Goal: Task Accomplishment & Management: Use online tool/utility

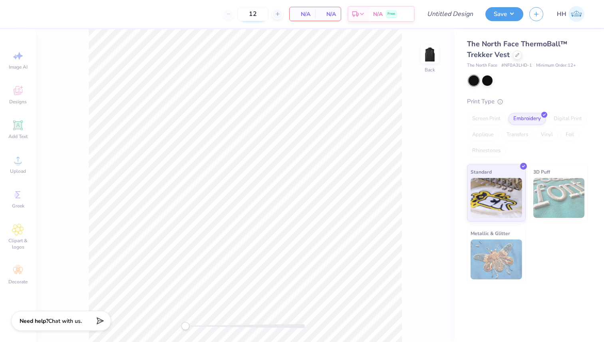
click at [258, 17] on input "12" at bounding box center [252, 14] width 31 height 14
type input "1"
click at [14, 204] on div "Image AI Designs Add Text Upload Greek Clipart & logos Decorate" at bounding box center [18, 167] width 29 height 245
click at [19, 197] on div "Image AI Designs Add Text Upload Greek Clipart & logos Decorate" at bounding box center [18, 167] width 29 height 245
click at [256, 11] on input "number" at bounding box center [252, 14] width 31 height 14
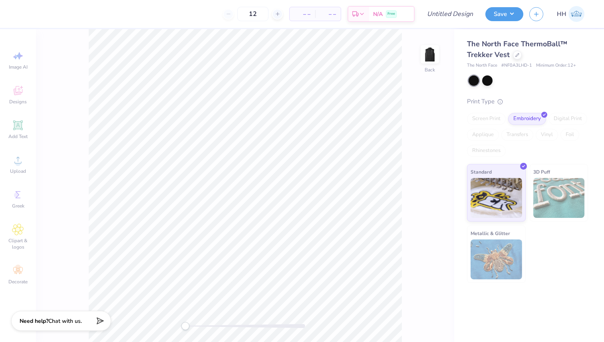
type input "12"
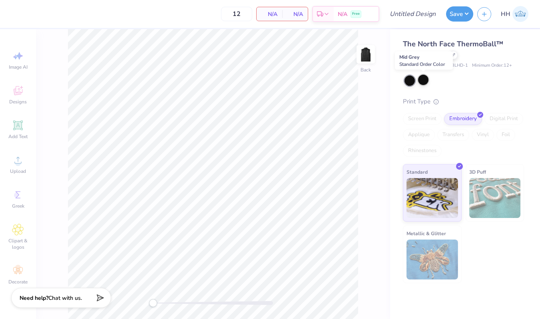
click at [425, 78] on div at bounding box center [423, 80] width 10 height 10
click at [405, 80] on div at bounding box center [409, 80] width 10 height 10
click at [17, 161] on div "Image AI Designs Add Text Upload Greek Clipart & logos Decorate" at bounding box center [18, 167] width 29 height 245
click at [453, 55] on icon at bounding box center [453, 54] width 4 height 4
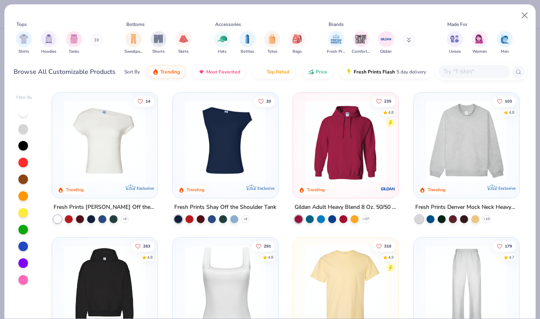
click at [93, 36] on button at bounding box center [97, 40] width 12 height 12
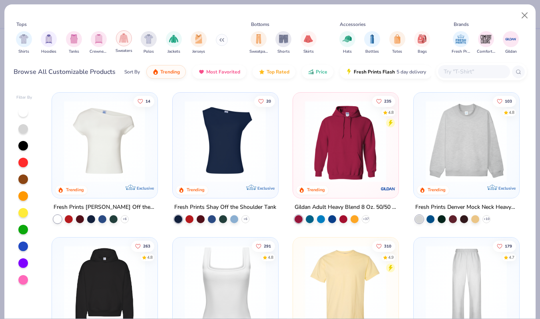
click at [127, 43] on div "filter for Sweaters" at bounding box center [124, 38] width 16 height 16
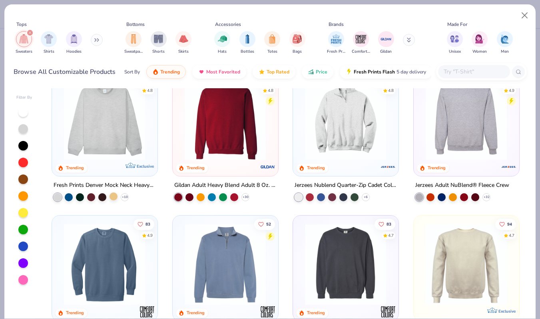
scroll to position [23, 0]
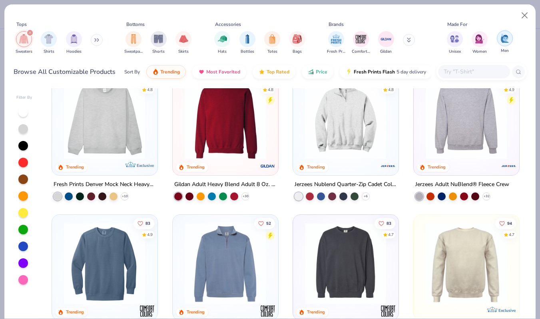
click at [498, 42] on div "filter for Men" at bounding box center [504, 38] width 16 height 16
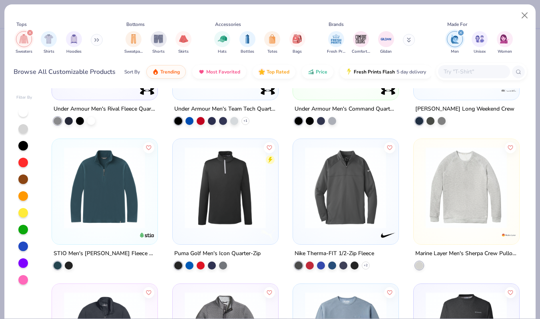
scroll to position [529, 0]
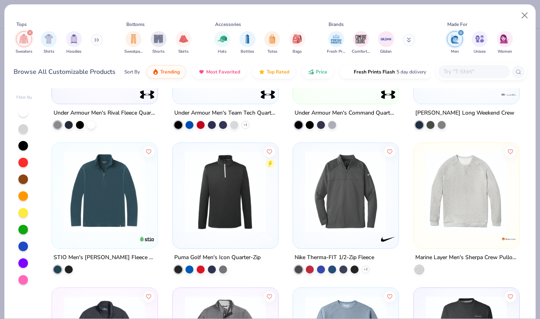
click at [96, 42] on button at bounding box center [97, 40] width 12 height 12
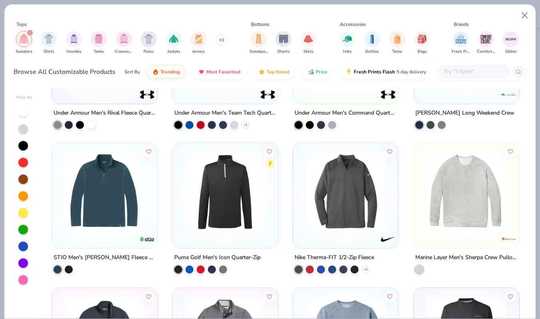
click at [31, 32] on icon "filter for Sweaters" at bounding box center [29, 32] width 3 height 3
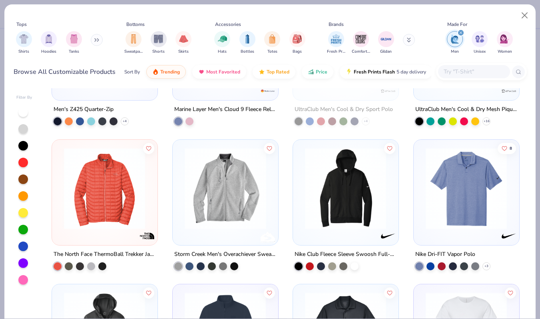
scroll to position [680, 0]
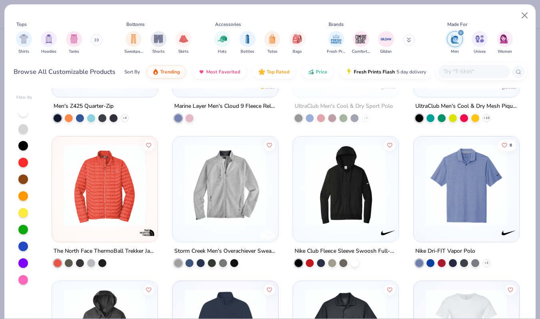
click at [111, 213] on img at bounding box center [104, 184] width 89 height 81
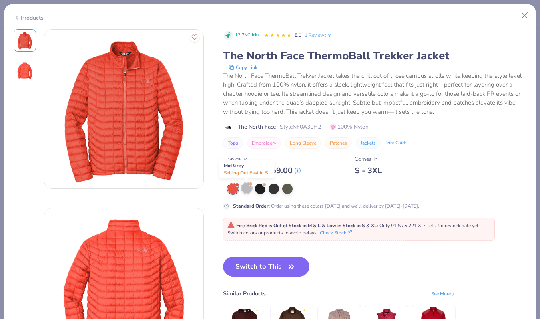
click at [249, 186] on div at bounding box center [246, 188] width 10 height 10
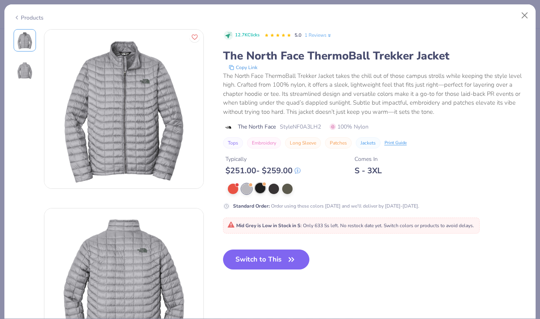
click at [261, 189] on div at bounding box center [260, 188] width 10 height 10
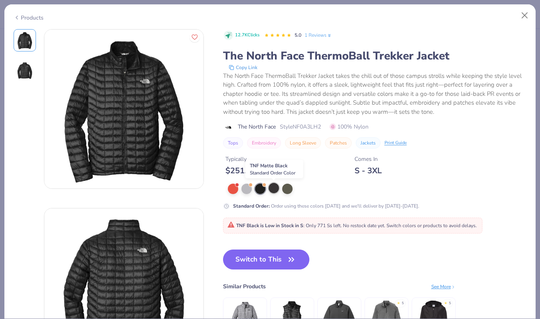
click at [273, 187] on div at bounding box center [273, 188] width 10 height 10
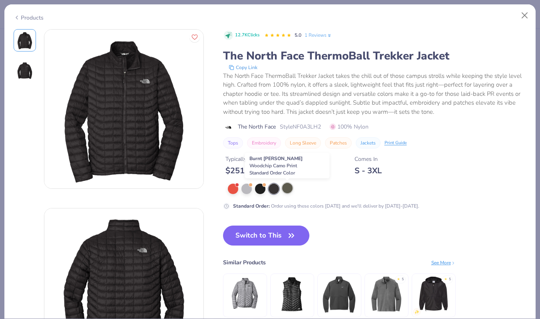
click at [287, 190] on div at bounding box center [287, 188] width 10 height 10
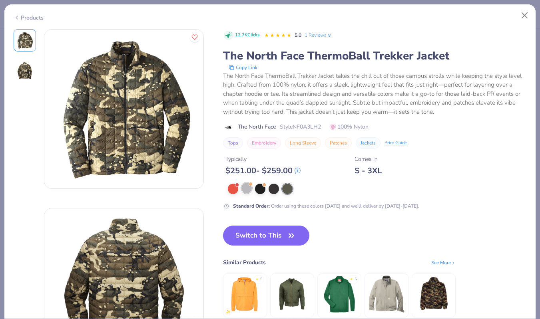
click at [244, 185] on div at bounding box center [246, 188] width 10 height 10
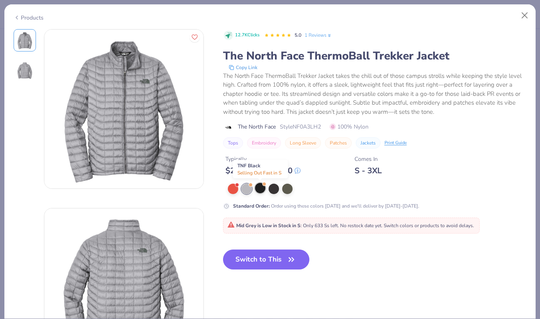
click at [259, 189] on div at bounding box center [260, 188] width 10 height 10
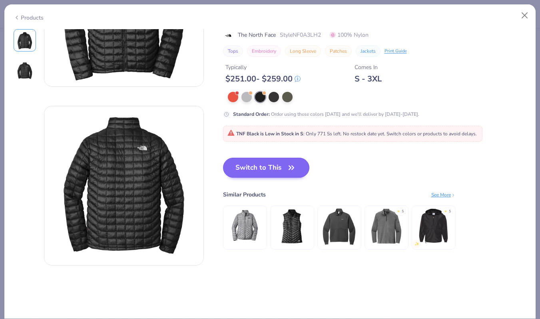
scroll to position [106, 0]
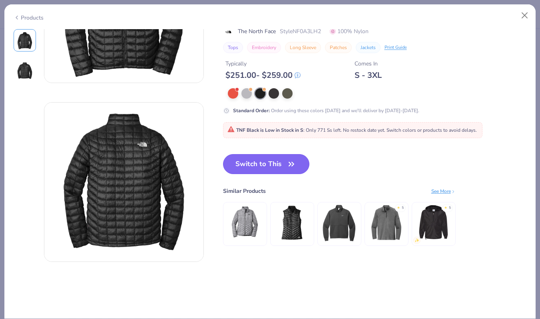
click at [270, 164] on button "Switch to This" at bounding box center [266, 164] width 87 height 20
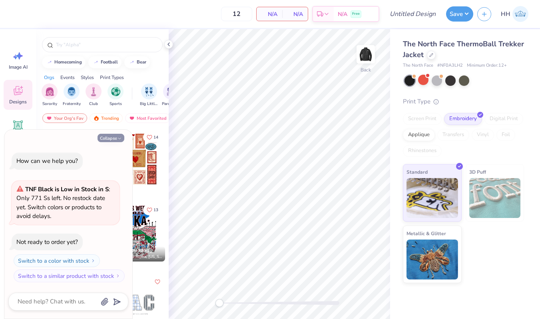
click at [117, 137] on icon "button" at bounding box center [119, 138] width 5 height 5
type textarea "x"
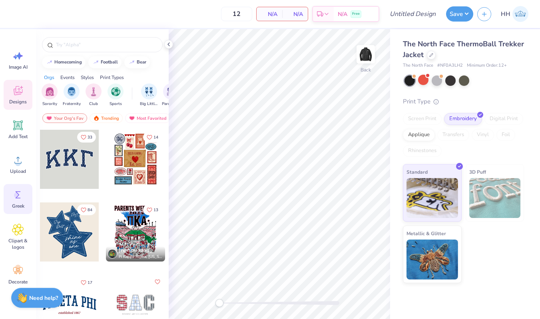
click at [15, 192] on icon at bounding box center [18, 195] width 12 height 12
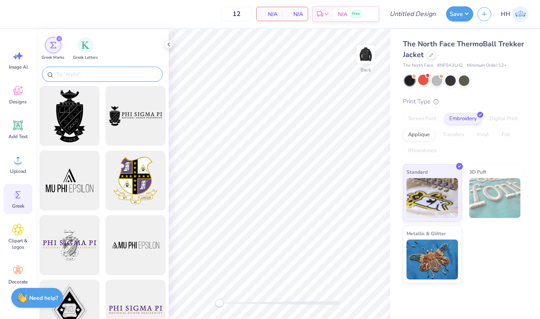
click at [75, 75] on input "text" at bounding box center [106, 74] width 102 height 8
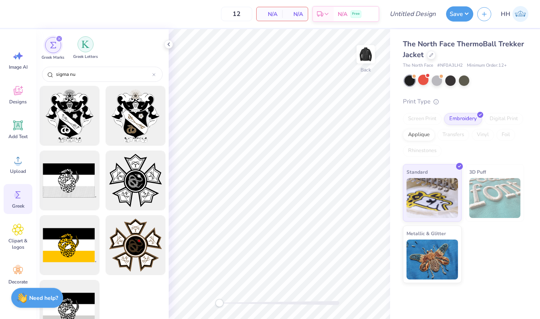
type input "sigma nu"
click at [88, 48] on img "filter for Greek Letters" at bounding box center [85, 44] width 8 height 8
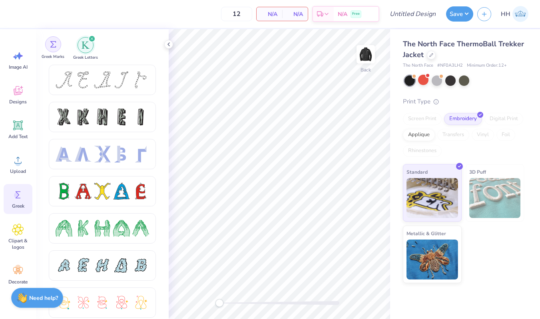
click at [51, 51] on div "filter for Greek Marks" at bounding box center [53, 44] width 16 height 16
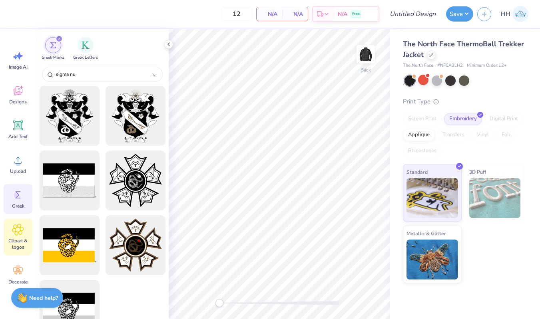
click at [16, 239] on span "Clipart & logos" at bounding box center [18, 244] width 26 height 13
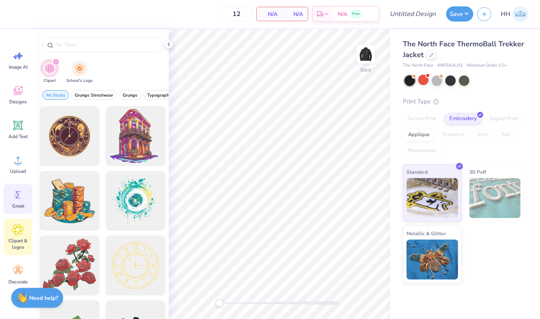
click at [16, 200] on icon at bounding box center [18, 195] width 12 height 12
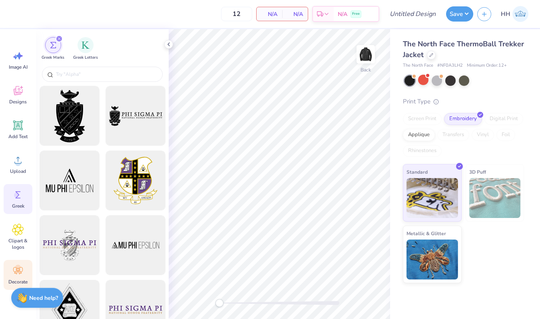
click at [12, 272] on icon at bounding box center [18, 271] width 12 height 12
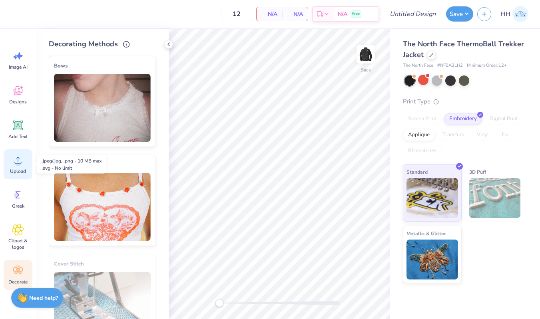
click at [16, 165] on icon at bounding box center [18, 160] width 12 height 12
click at [168, 44] on polyline at bounding box center [169, 44] width 2 height 3
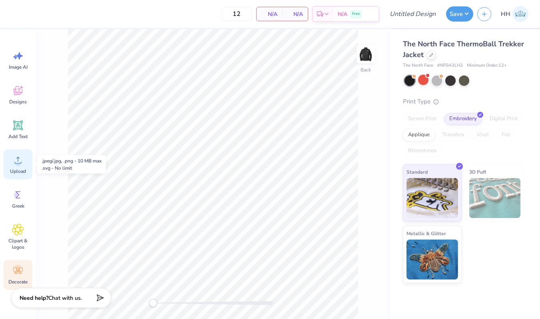
click at [19, 167] on div "Upload" at bounding box center [18, 164] width 29 height 30
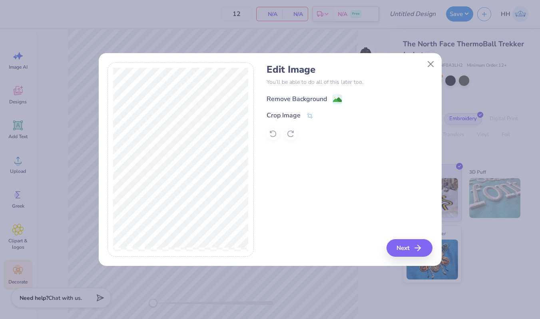
click at [337, 98] on image at bounding box center [337, 99] width 9 height 9
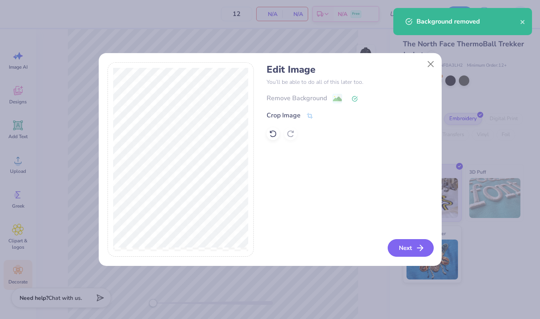
click at [417, 247] on icon "button" at bounding box center [420, 248] width 10 height 10
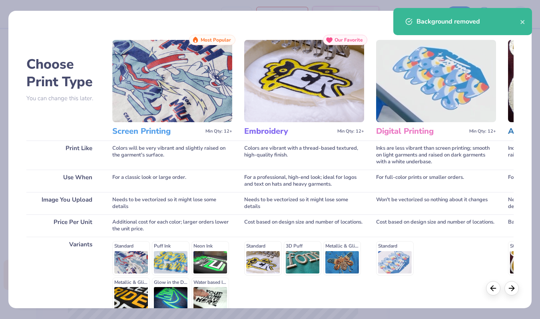
scroll to position [79, 0]
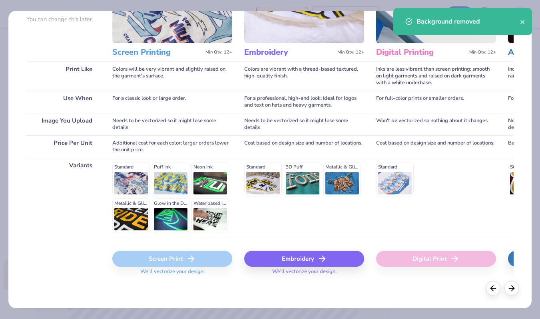
click at [304, 254] on div "Embroidery" at bounding box center [304, 259] width 120 height 16
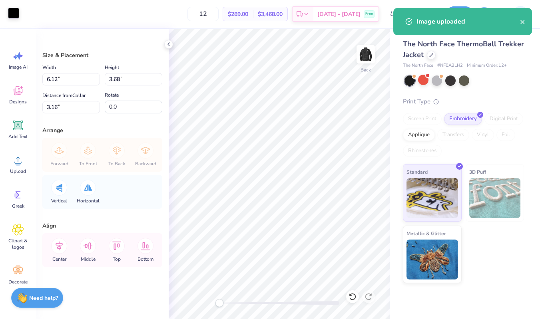
click at [15, 16] on div at bounding box center [13, 13] width 11 height 11
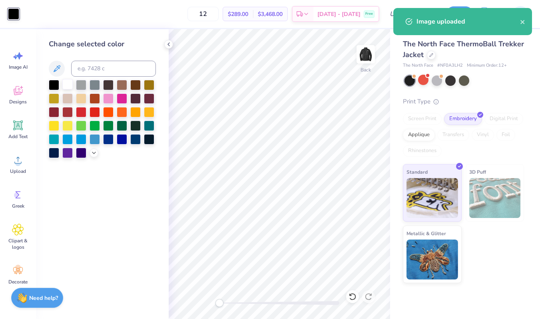
click at [69, 84] on div at bounding box center [67, 84] width 10 height 10
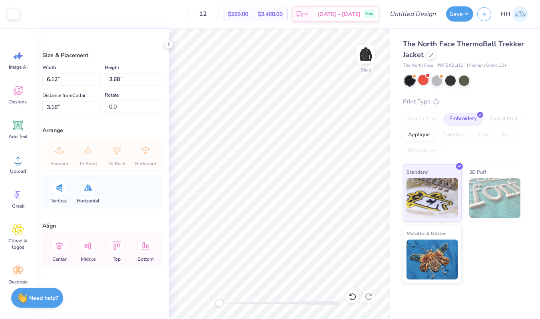
type input "3.04"
type input "1.83"
type input "3.00"
type input "2.53"
type input "1.52"
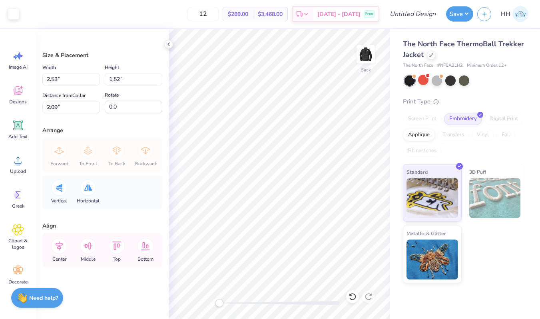
type input "3.02"
type input "1.81"
type input "2.66"
type input "1.60"
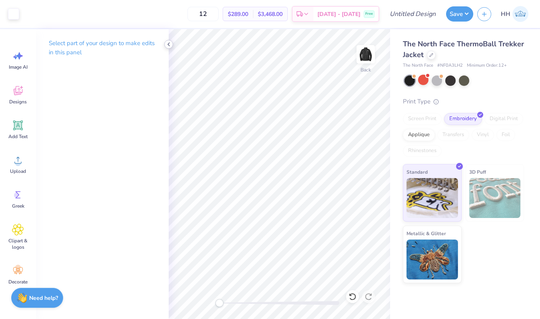
click at [168, 40] on div at bounding box center [168, 44] width 9 height 9
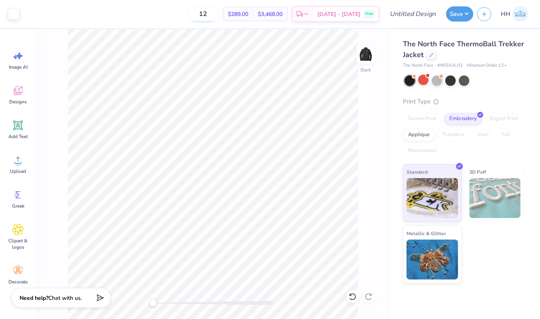
click at [218, 17] on input "12" at bounding box center [202, 14] width 31 height 14
type input "1"
type input "100"
click at [424, 80] on div at bounding box center [423, 80] width 10 height 10
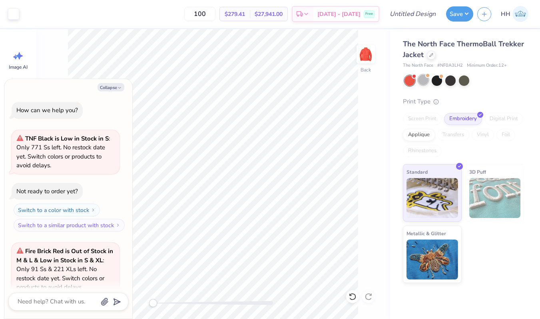
scroll to position [71, 0]
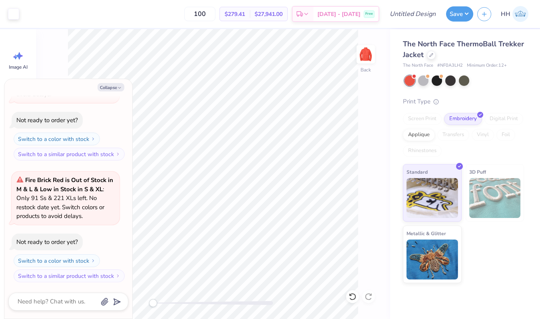
click at [443, 75] on div at bounding box center [463, 80] width 119 height 10
click at [119, 85] on button "Collapse" at bounding box center [110, 87] width 27 height 8
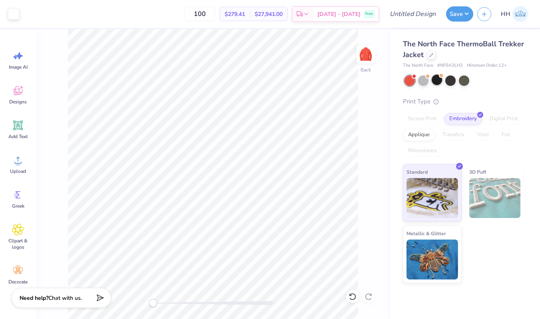
click at [435, 75] on div at bounding box center [436, 80] width 10 height 10
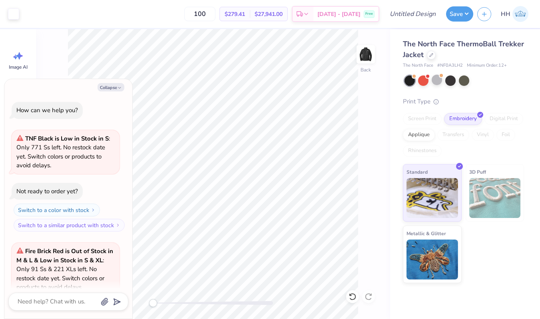
scroll to position [184, 0]
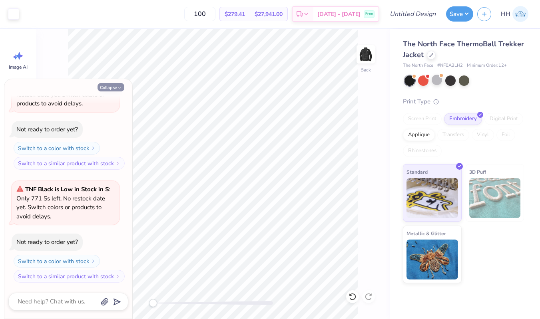
click at [121, 85] on button "Collapse" at bounding box center [110, 87] width 27 height 8
type textarea "x"
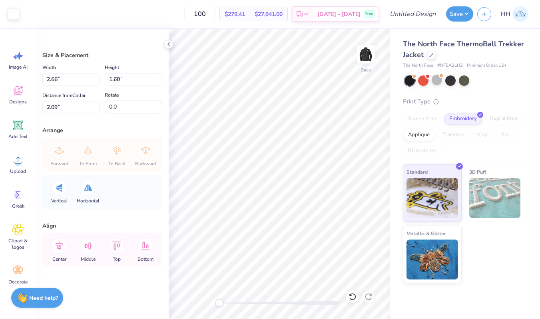
type input "2.29"
type input "1.38"
type input "2.20"
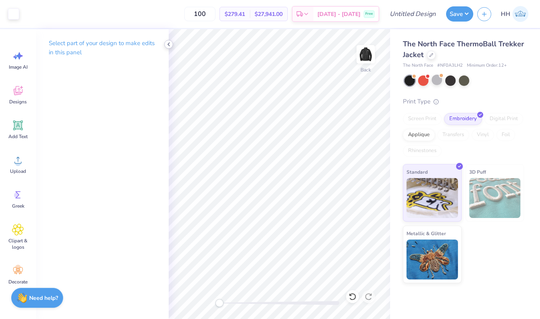
click at [168, 45] on icon at bounding box center [168, 44] width 6 height 6
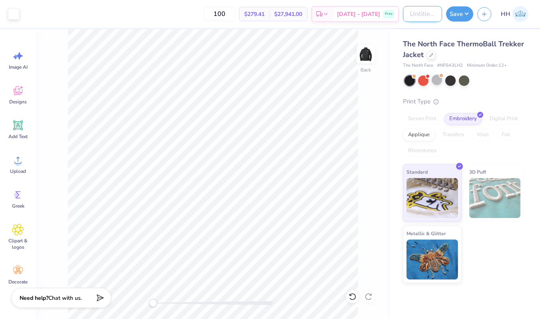
click at [423, 14] on input "Design Title" at bounding box center [422, 14] width 39 height 16
type input "Sigma Nu Winter"
click at [464, 5] on div "Save HH" at bounding box center [493, 14] width 94 height 28
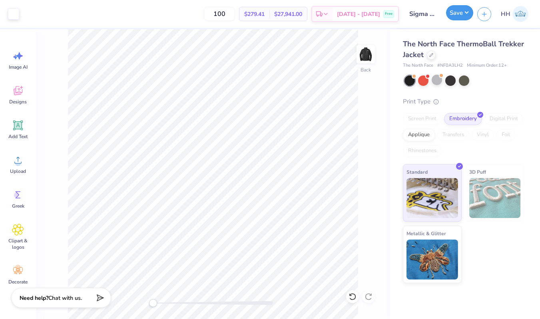
click at [463, 16] on button "Save" at bounding box center [459, 12] width 27 height 15
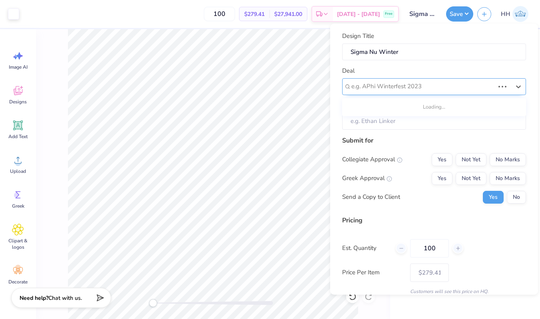
click at [411, 89] on div at bounding box center [422, 86] width 143 height 11
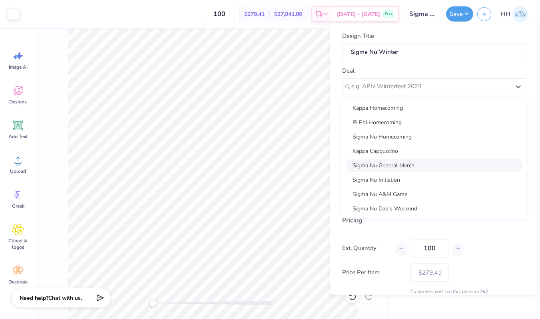
click at [399, 167] on div "Sigma Nu General Merch" at bounding box center [433, 165] width 177 height 13
type input "Sam Wells"
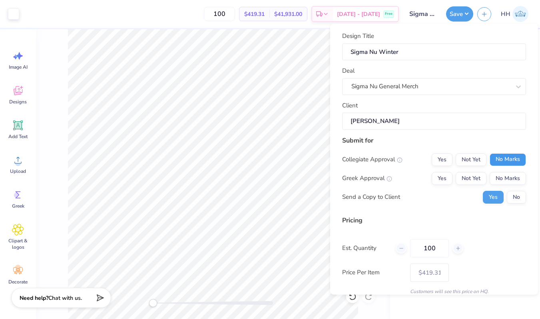
click at [501, 160] on button "No Marks" at bounding box center [507, 159] width 36 height 13
click at [443, 176] on button "Yes" at bounding box center [441, 178] width 21 height 13
type input "$331.34"
click at [518, 199] on button "No" at bounding box center [515, 197] width 19 height 13
click at [438, 246] on input "100" at bounding box center [429, 248] width 39 height 18
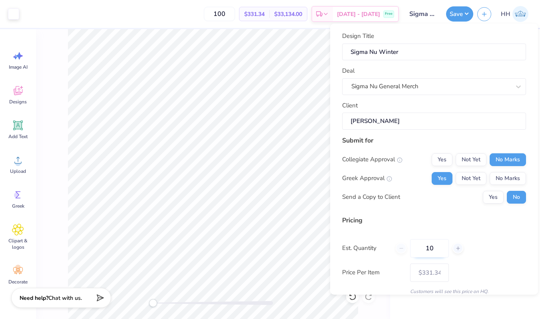
type input "1"
type input "0"
type input "050"
type input "50"
type input "$332.88"
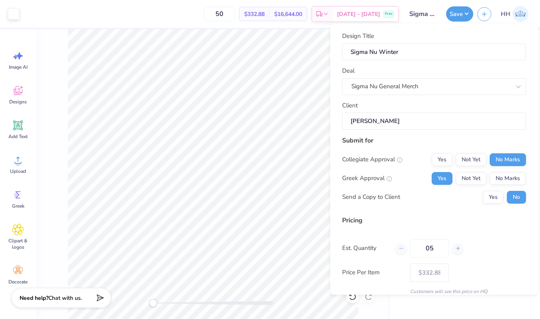
type input "0"
type input "080"
type input "80"
type input "$332.10"
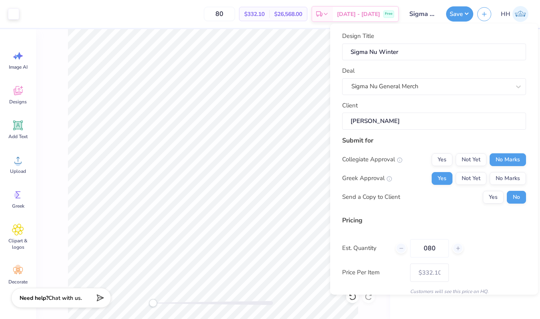
type input "080"
click at [499, 252] on div "Est. Quantity 080" at bounding box center [434, 248] width 184 height 18
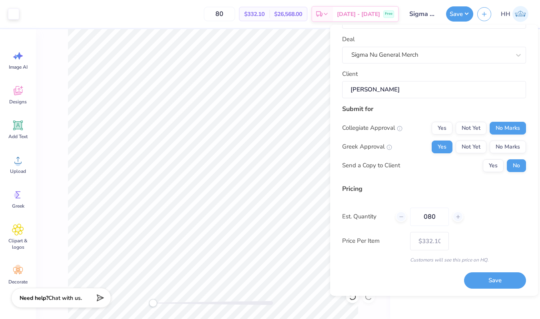
scroll to position [33, 0]
click at [496, 280] on button "Save" at bounding box center [495, 280] width 62 height 16
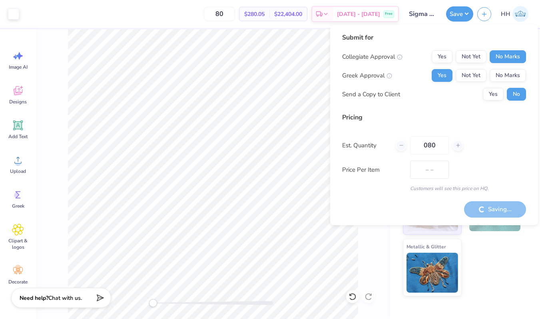
type input "$332.10"
